Goal: Check status: Check status

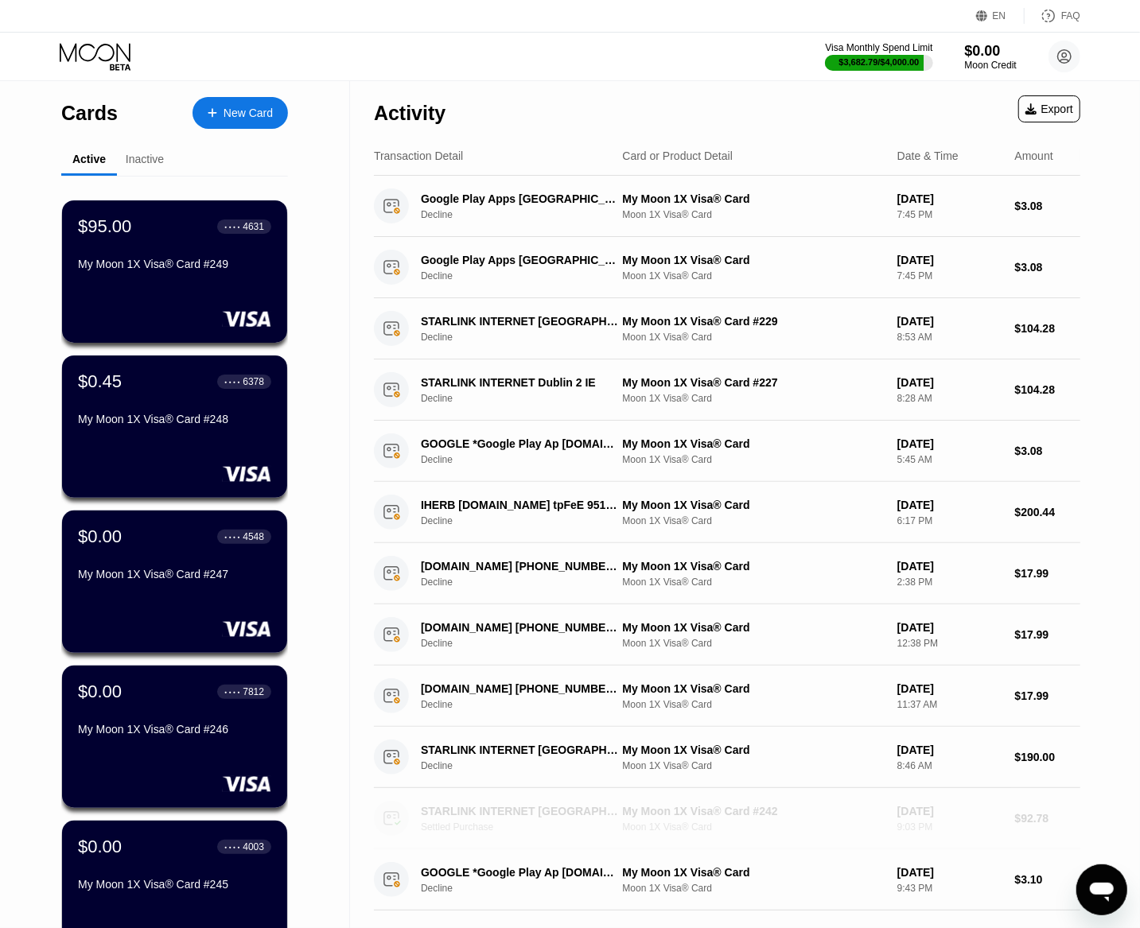
click at [759, 818] on div "My Moon 1X Visa® Card #242" at bounding box center [753, 811] width 262 height 13
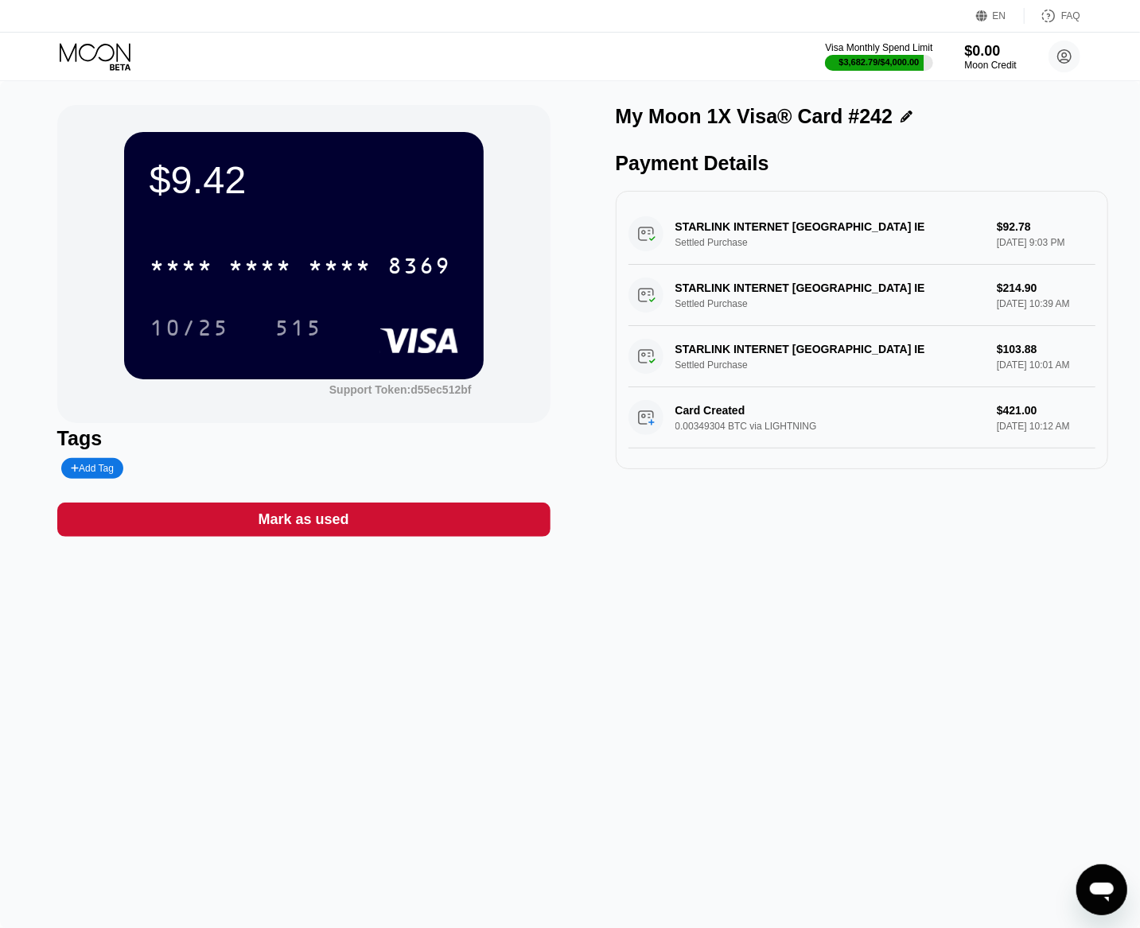
click at [216, 184] on div "$9.42" at bounding box center [304, 180] width 309 height 45
click at [224, 181] on div "$9.42" at bounding box center [304, 180] width 309 height 45
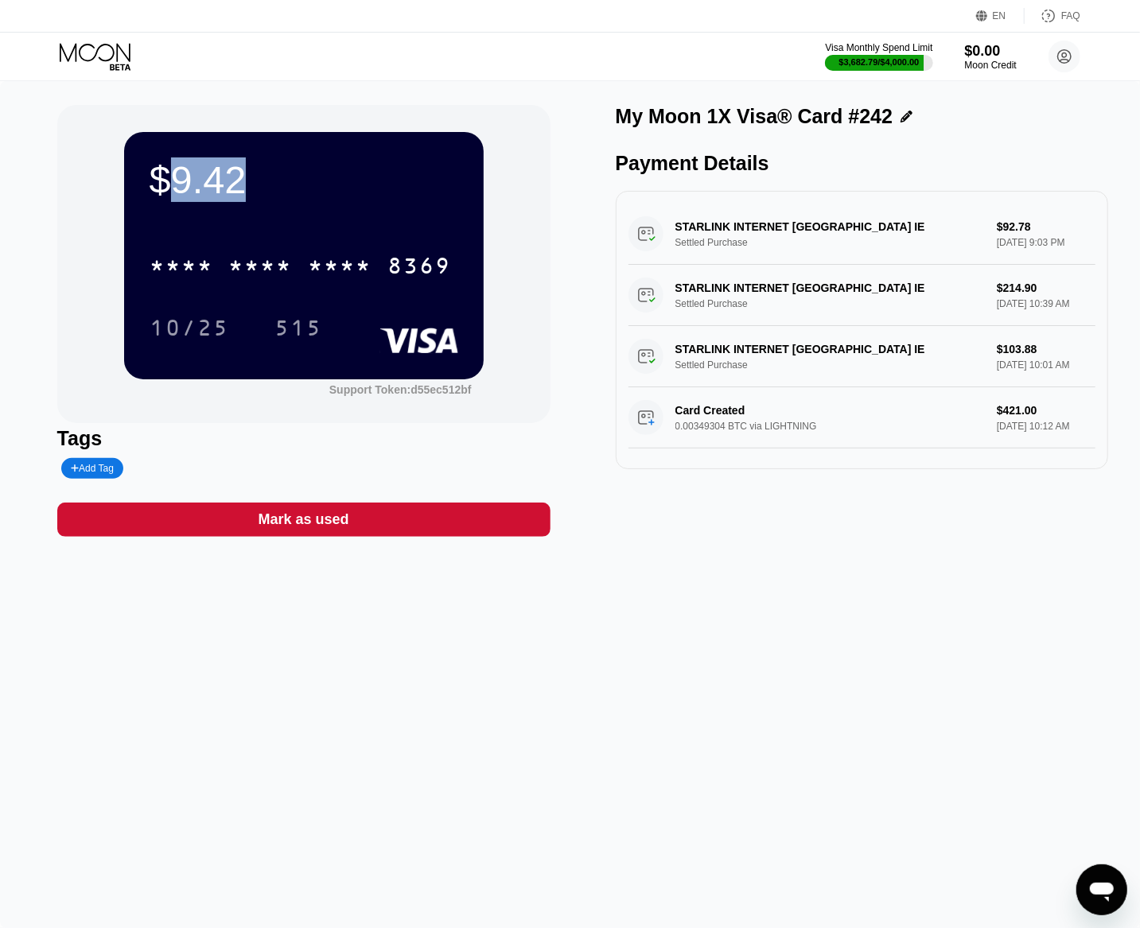
click at [224, 181] on div "$9.42" at bounding box center [304, 180] width 309 height 45
copy div "9.42"
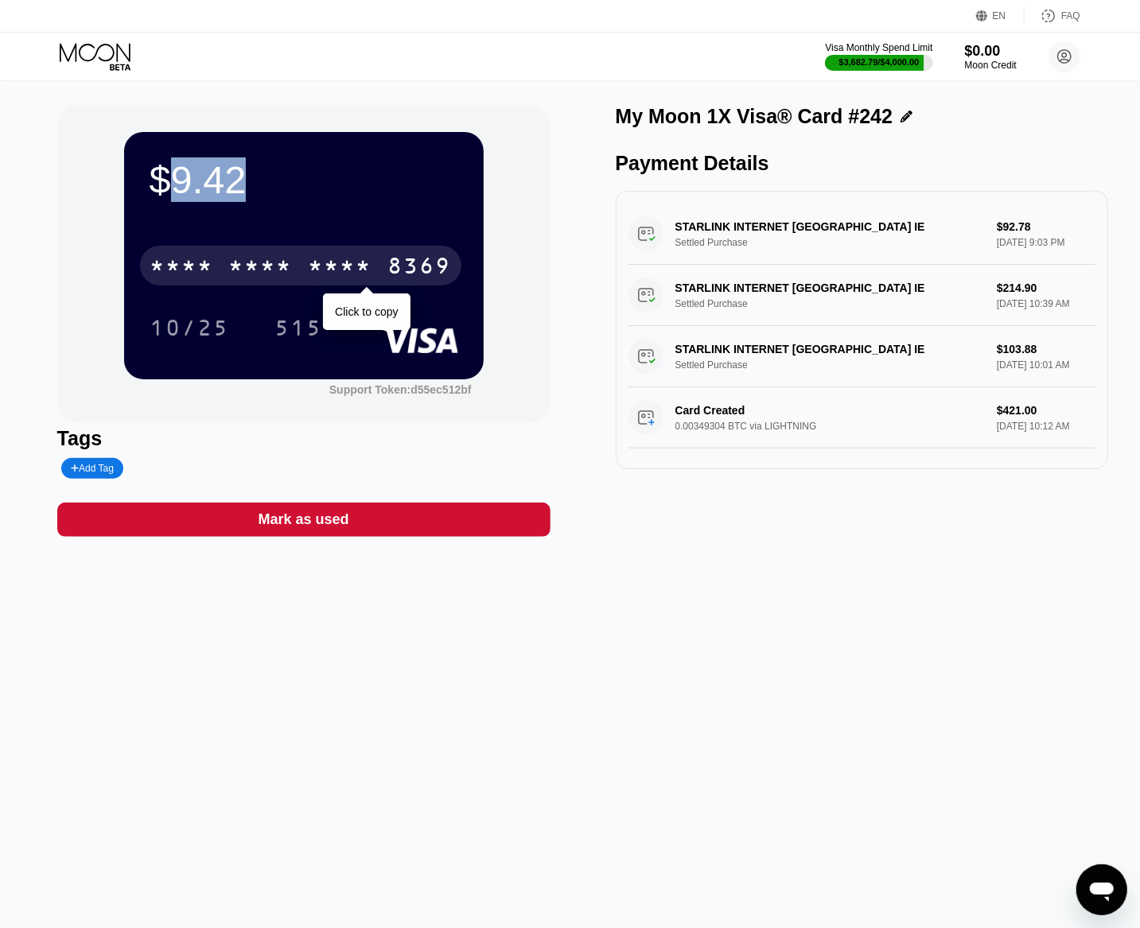
click at [284, 263] on div "* * * *" at bounding box center [261, 267] width 64 height 25
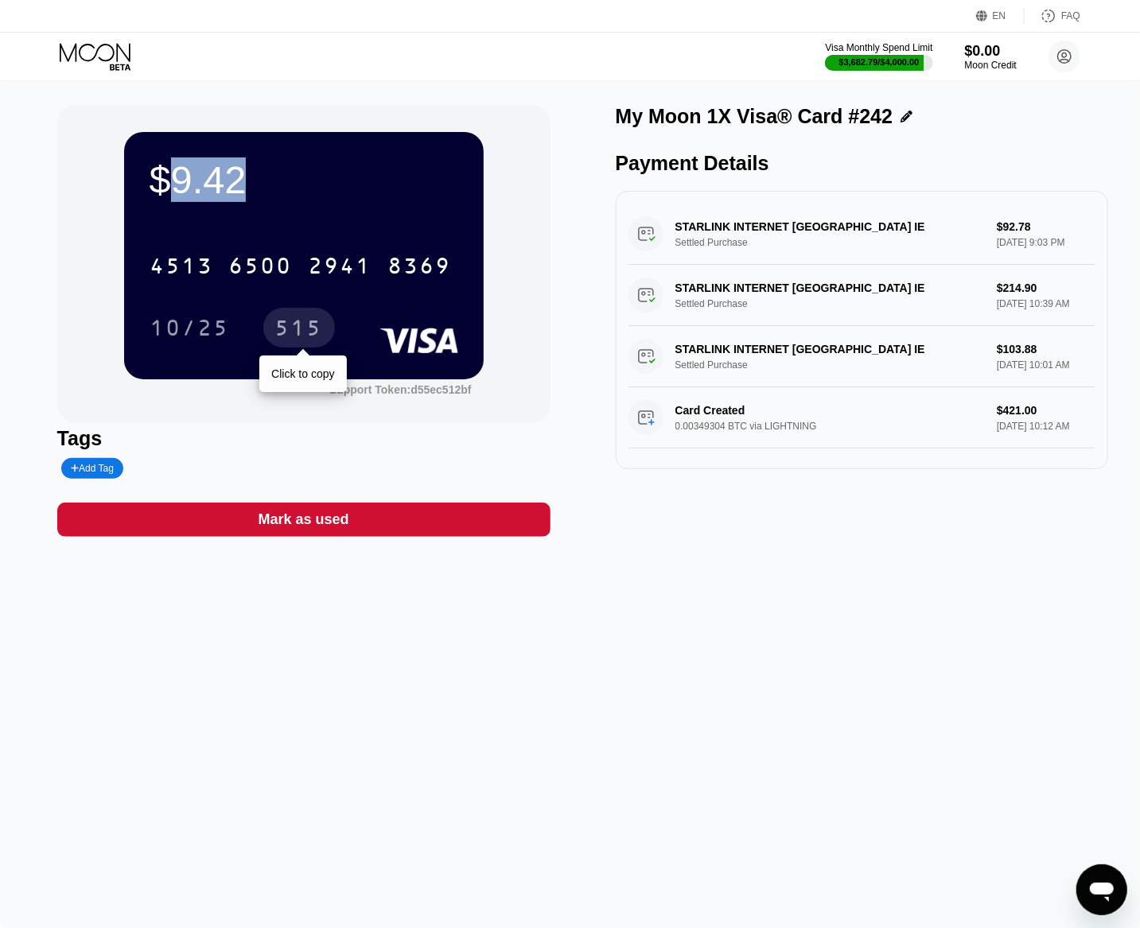
click at [316, 338] on div "515" at bounding box center [299, 329] width 48 height 25
click at [659, 576] on div "$9.42 4513 6500 2941 8369 10/25 515 Support Token: d55ec512bf Tags Add Tag Mark…" at bounding box center [570, 504] width 1140 height 847
click at [101, 59] on icon at bounding box center [95, 52] width 71 height 18
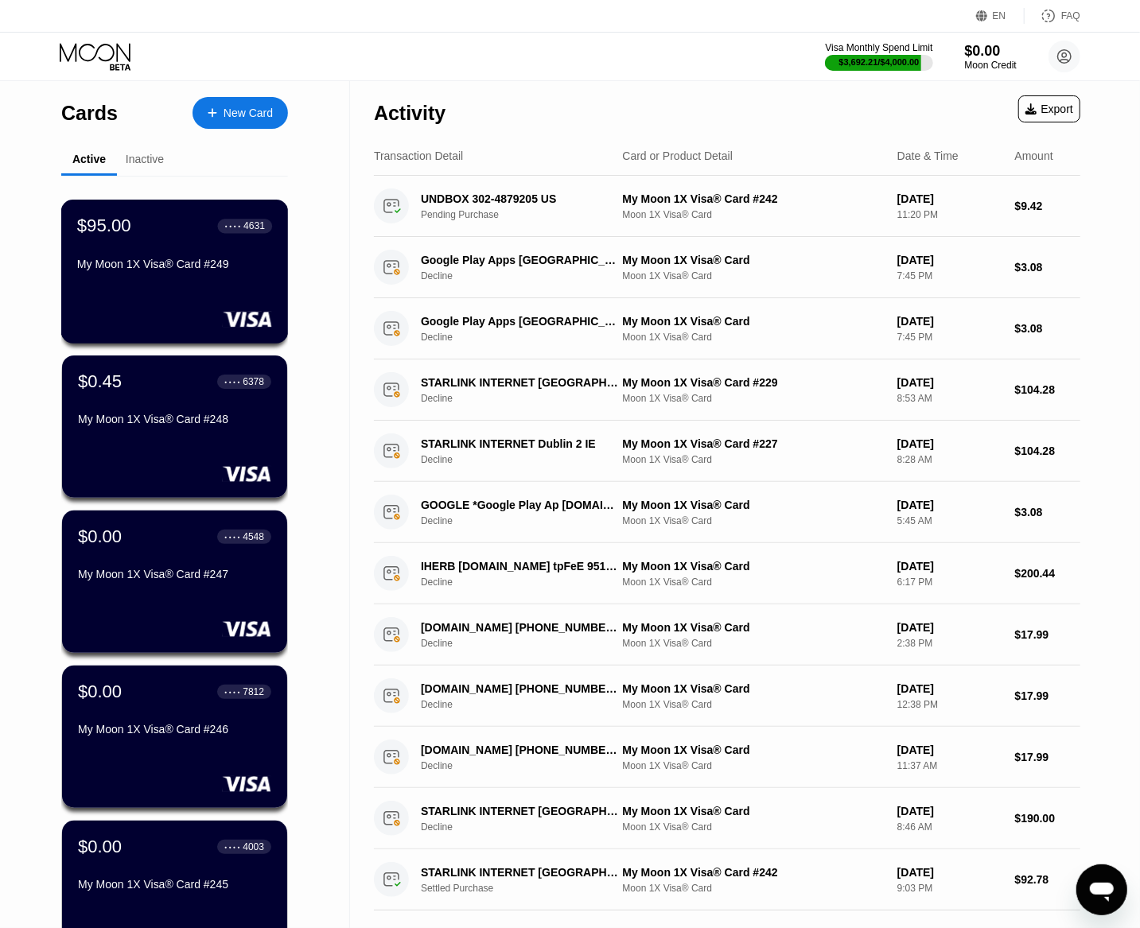
click at [217, 266] on div "My Moon 1X Visa® Card #249" at bounding box center [174, 264] width 195 height 13
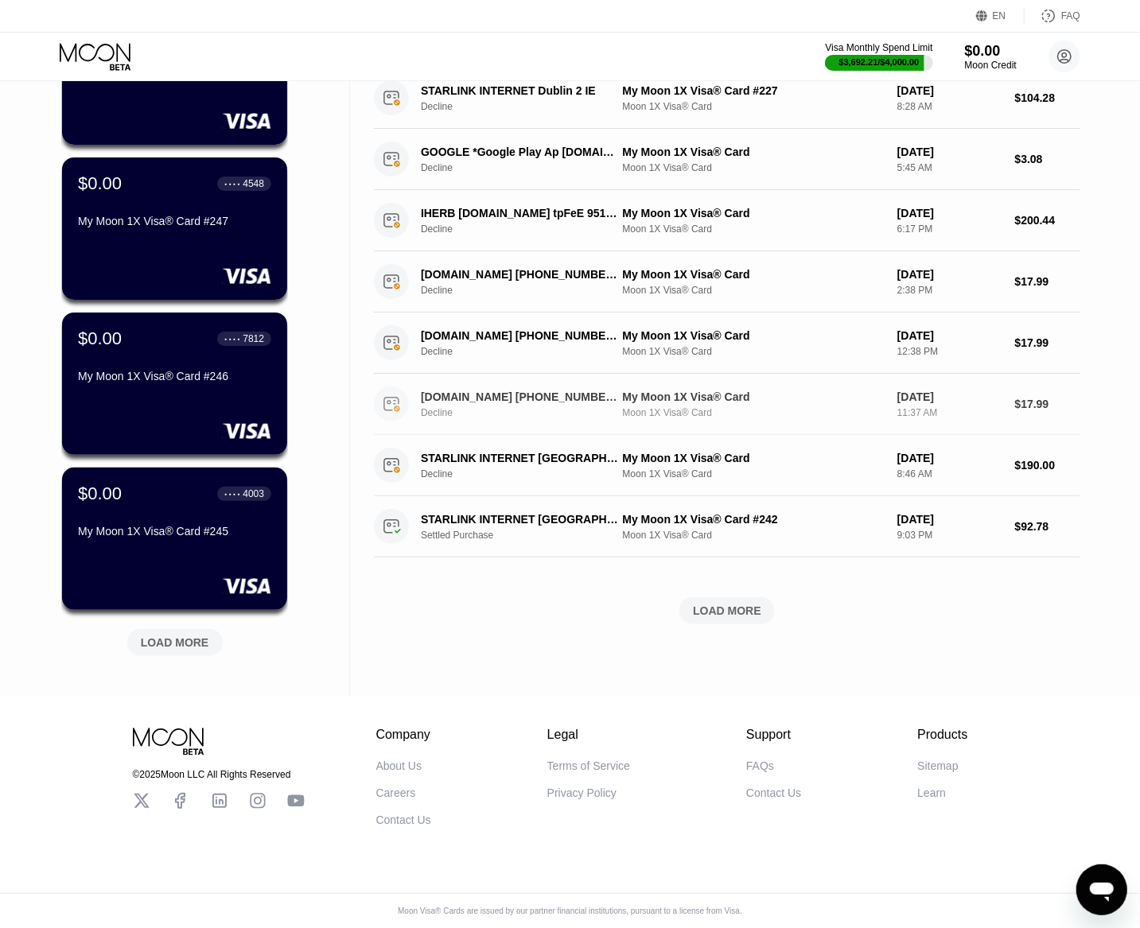
scroll to position [366, 0]
click at [185, 629] on div "LOAD MORE" at bounding box center [174, 642] width 95 height 27
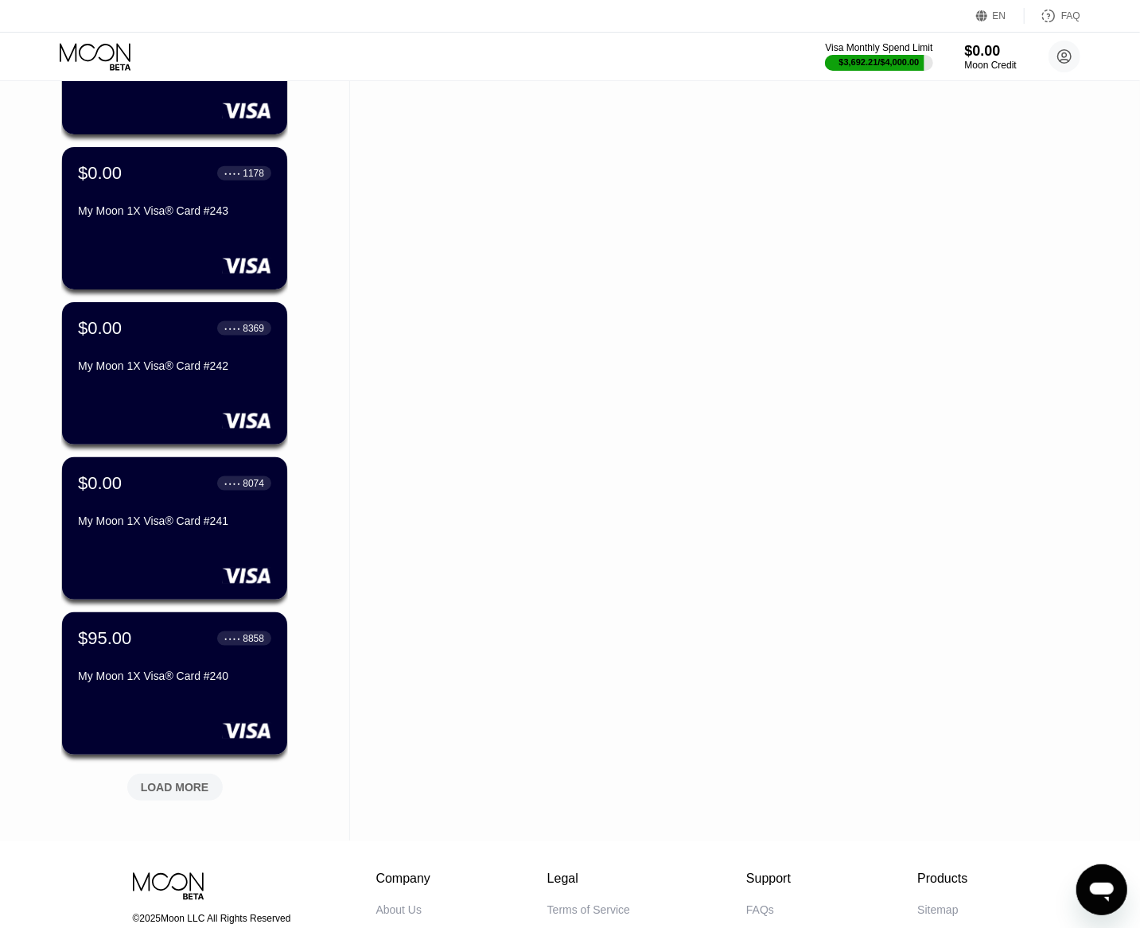
scroll to position [1072, 0]
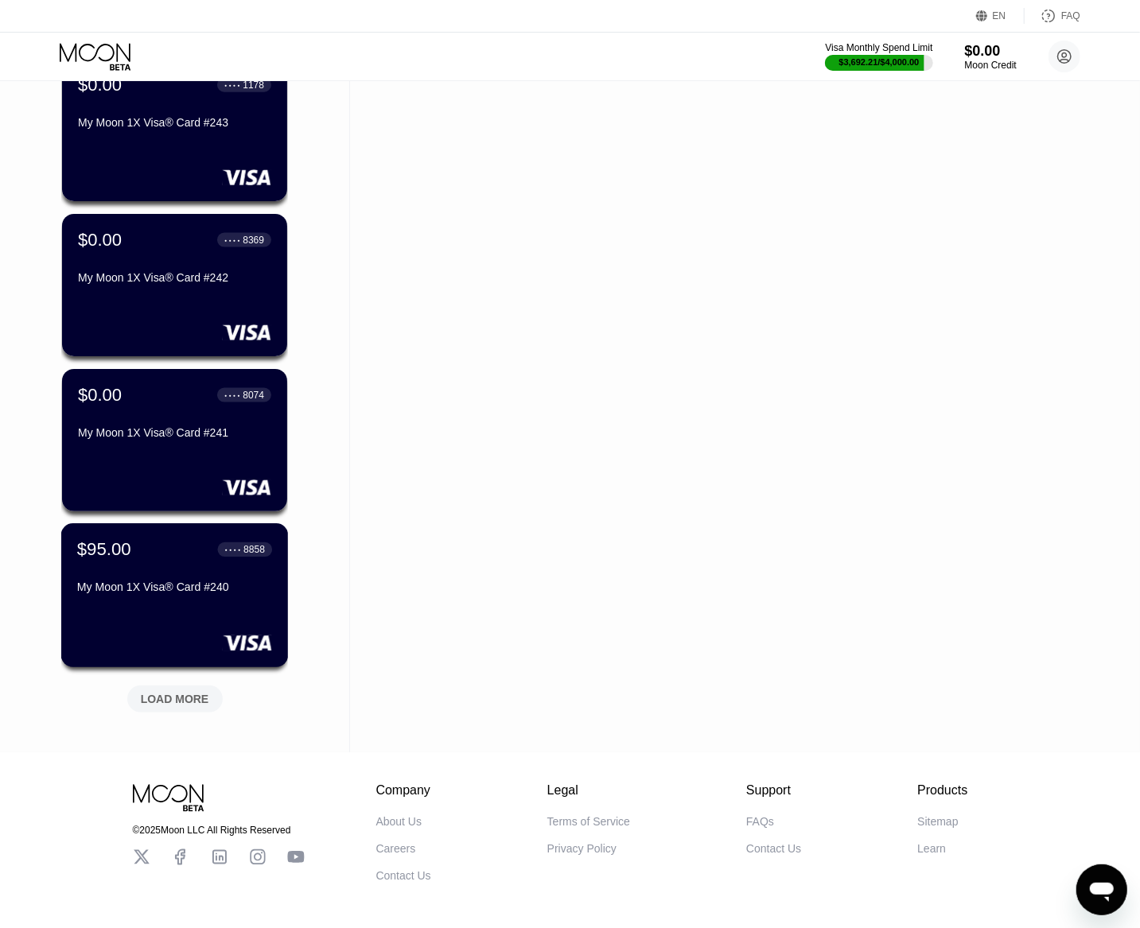
click at [243, 570] on div "$95.00 ● ● ● ● 8858 My Moon 1X Visa® Card #240" at bounding box center [174, 569] width 195 height 61
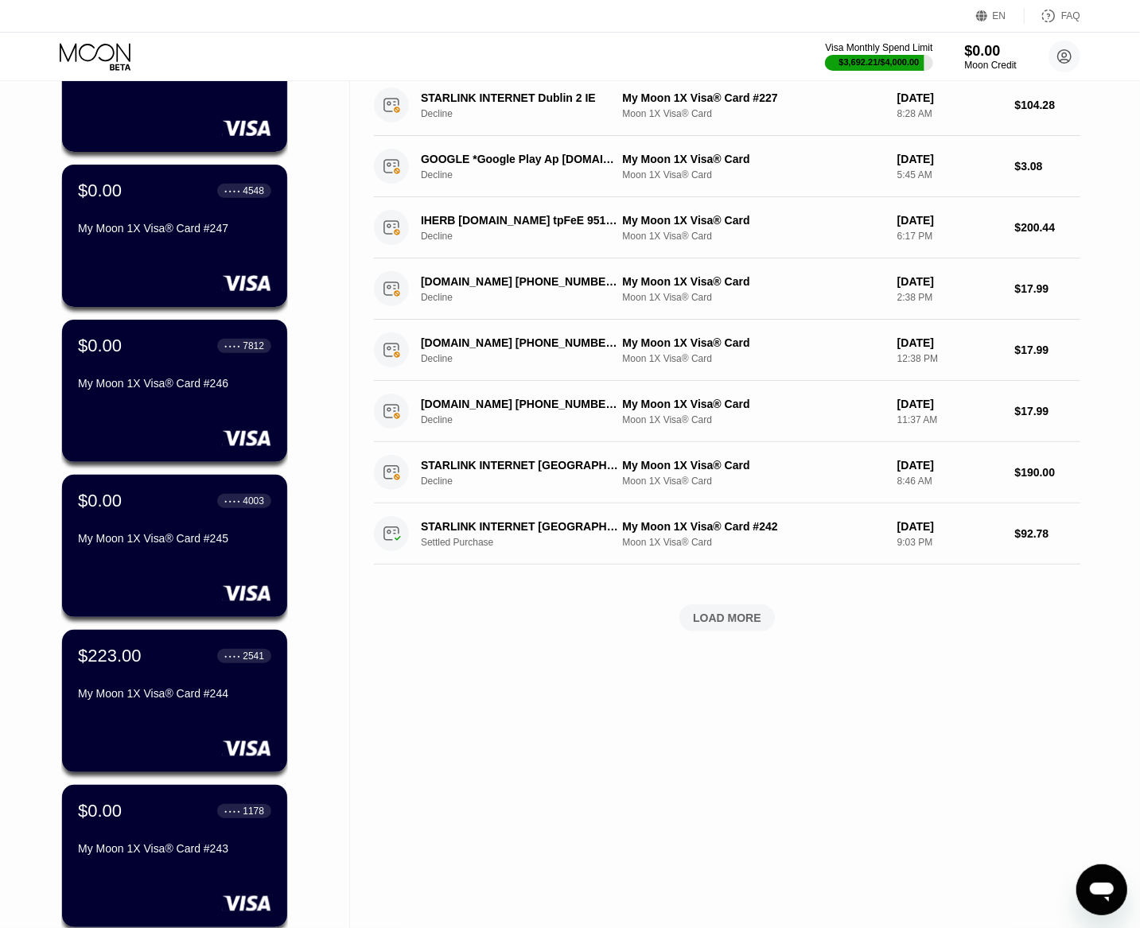
scroll to position [169, 0]
